Goal: Task Accomplishment & Management: Use online tool/utility

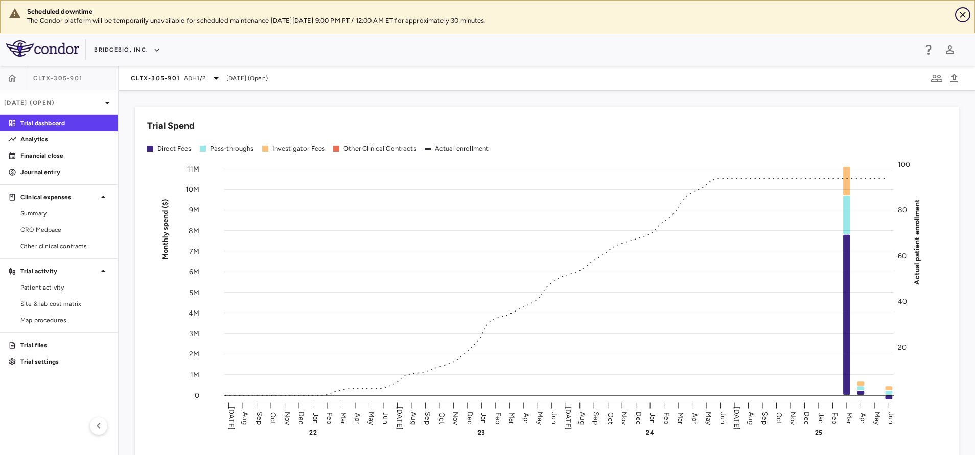
click at [964, 17] on icon "Close" at bounding box center [963, 15] width 10 height 10
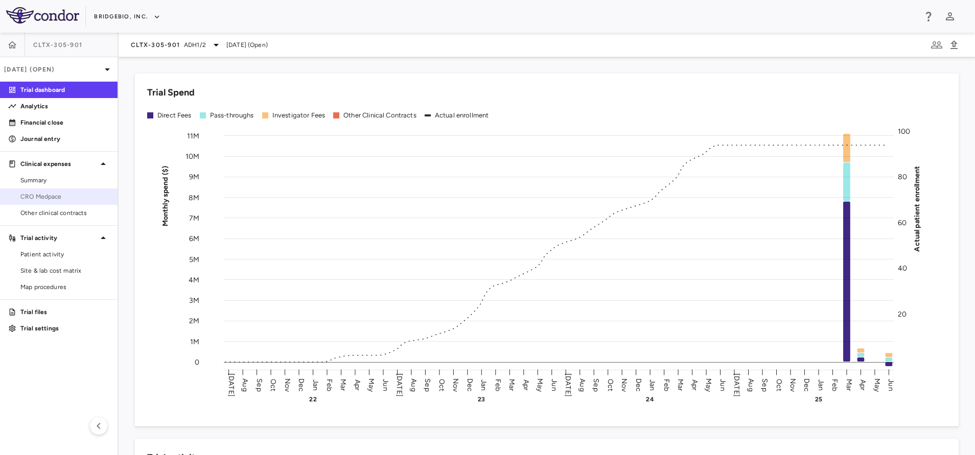
click at [67, 196] on span "CRO Medpace" at bounding box center [64, 196] width 89 height 9
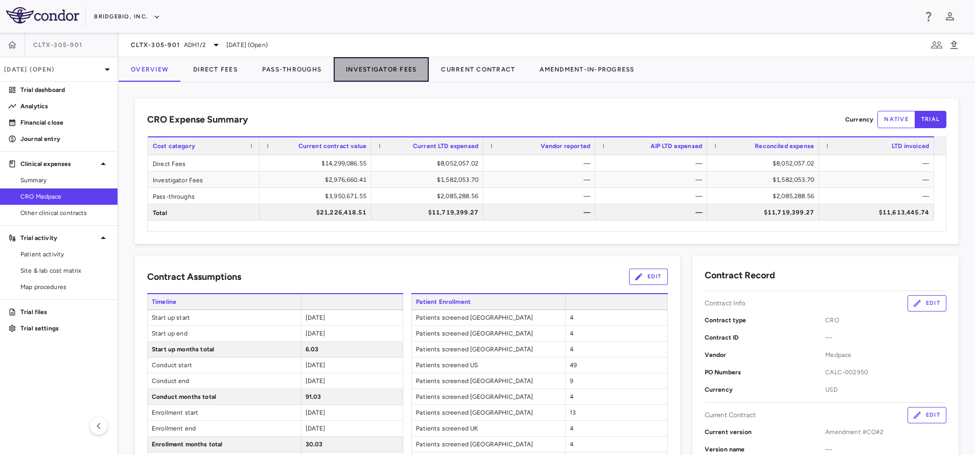
click at [371, 64] on button "Investigator Fees" at bounding box center [381, 69] width 95 height 25
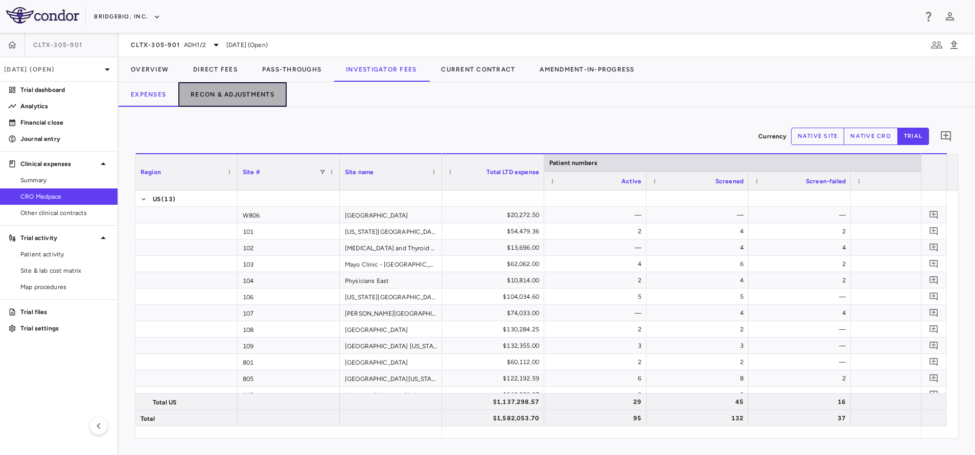
click at [232, 95] on button "Recon & Adjustments" at bounding box center [232, 94] width 108 height 25
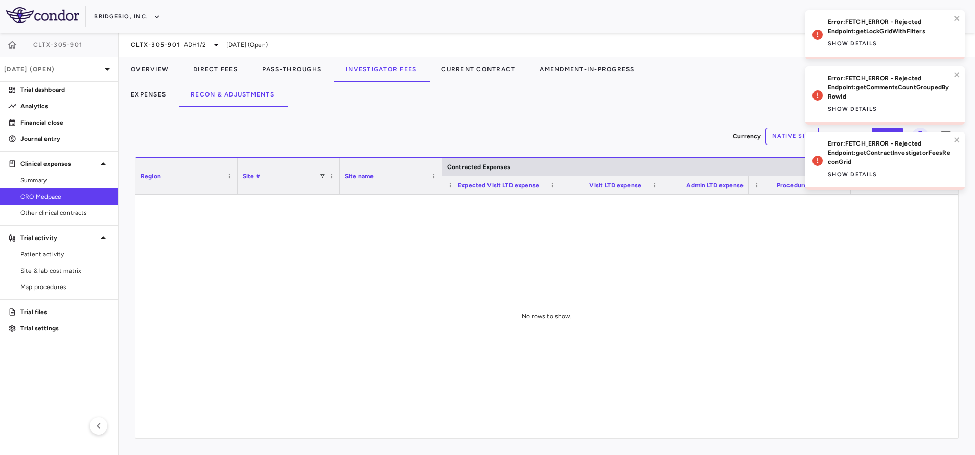
click at [625, 145] on div "Currency native site native cro trial 0" at bounding box center [547, 137] width 824 height 26
click at [958, 19] on icon "close" at bounding box center [956, 18] width 5 height 5
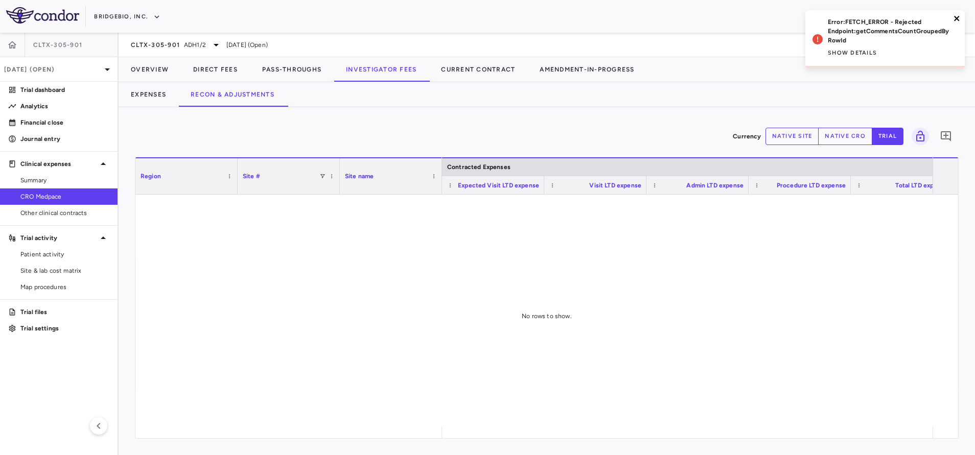
click at [958, 16] on icon "close" at bounding box center [956, 18] width 5 height 5
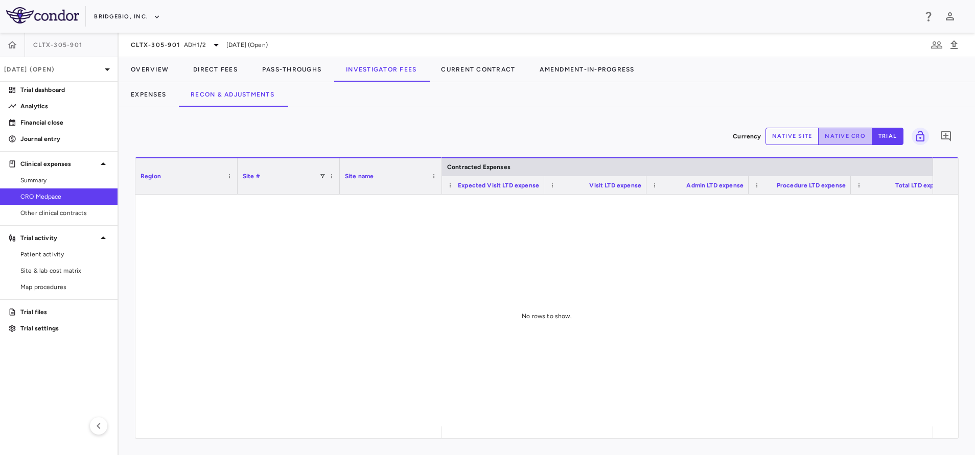
click at [846, 142] on button "native cro" at bounding box center [845, 136] width 54 height 17
click at [151, 99] on button "Expenses" at bounding box center [149, 94] width 60 height 25
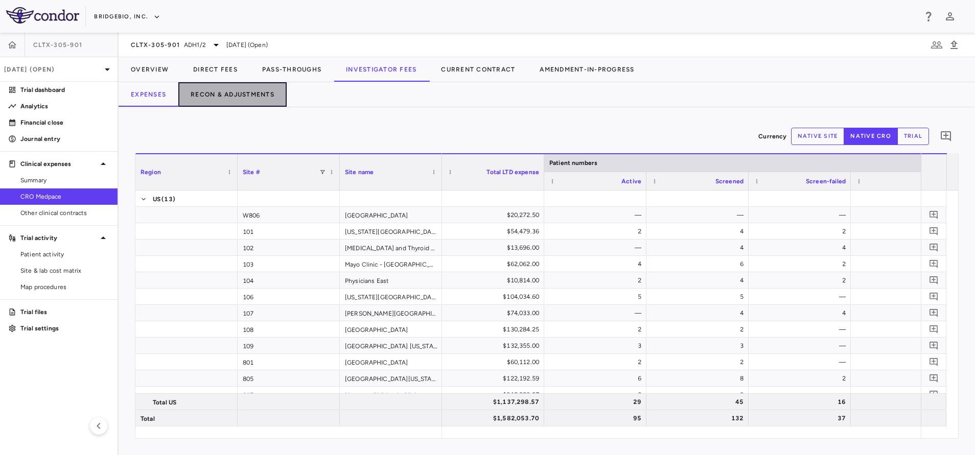
click at [214, 84] on button "Recon & Adjustments" at bounding box center [232, 94] width 108 height 25
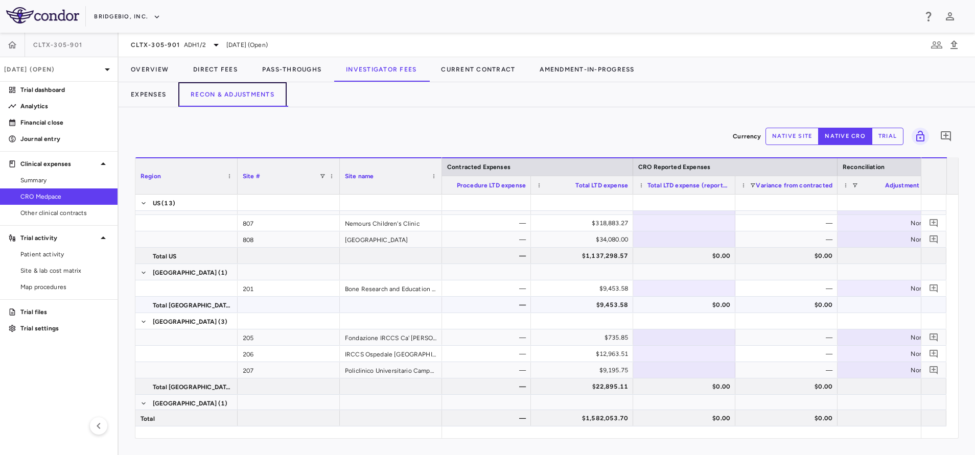
scroll to position [0, 319]
click at [666, 226] on div at bounding box center [685, 223] width 92 height 15
click at [666, 226] on input "number" at bounding box center [693, 224] width 86 height 17
click at [627, 120] on div "Currency native site native cro trial 0 Region Drag here to set column labels R…" at bounding box center [547, 281] width 856 height 348
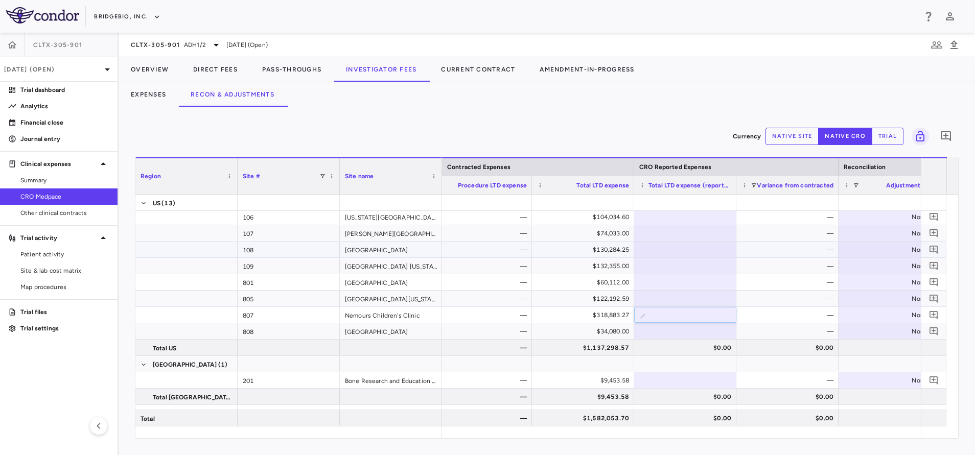
click at [661, 251] on div at bounding box center [685, 249] width 92 height 15
click at [661, 251] on input "number" at bounding box center [693, 250] width 86 height 17
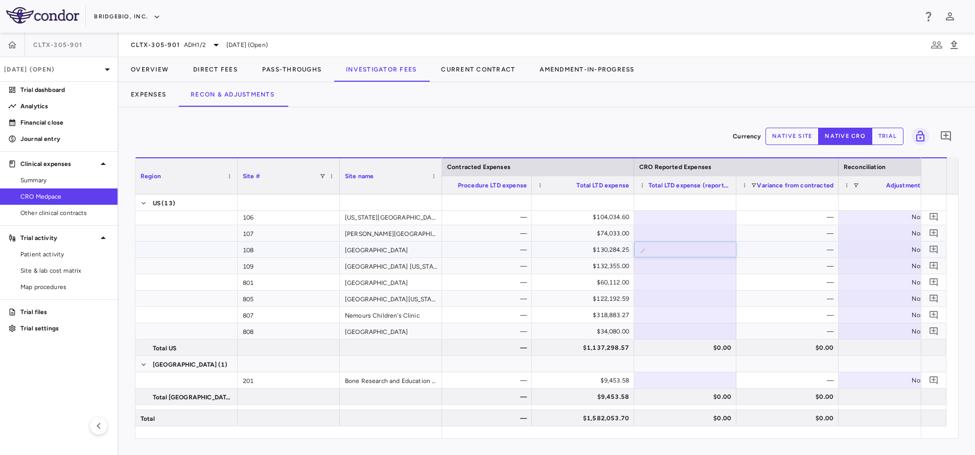
click at [661, 251] on input "number" at bounding box center [693, 250] width 86 height 17
type input "*"
click at [552, 118] on div "Currency native site native cro trial 0 Region Drag here to set column labels R…" at bounding box center [547, 281] width 856 height 348
